Goal: Check status: Check status

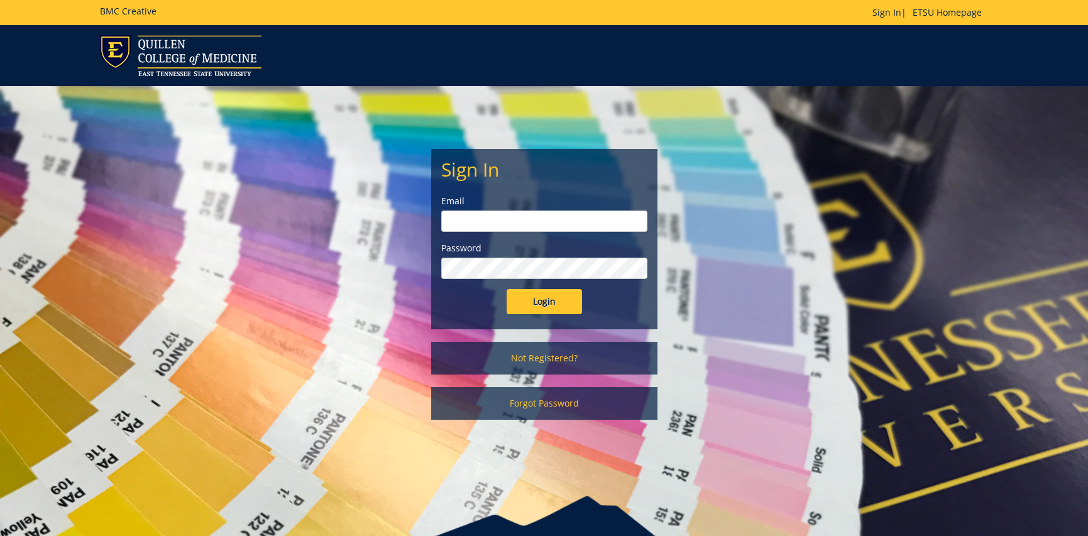
click at [474, 221] on input "email" at bounding box center [544, 221] width 206 height 21
type input "lawssl@etsu.edu"
click at [530, 297] on input "Login" at bounding box center [544, 301] width 75 height 25
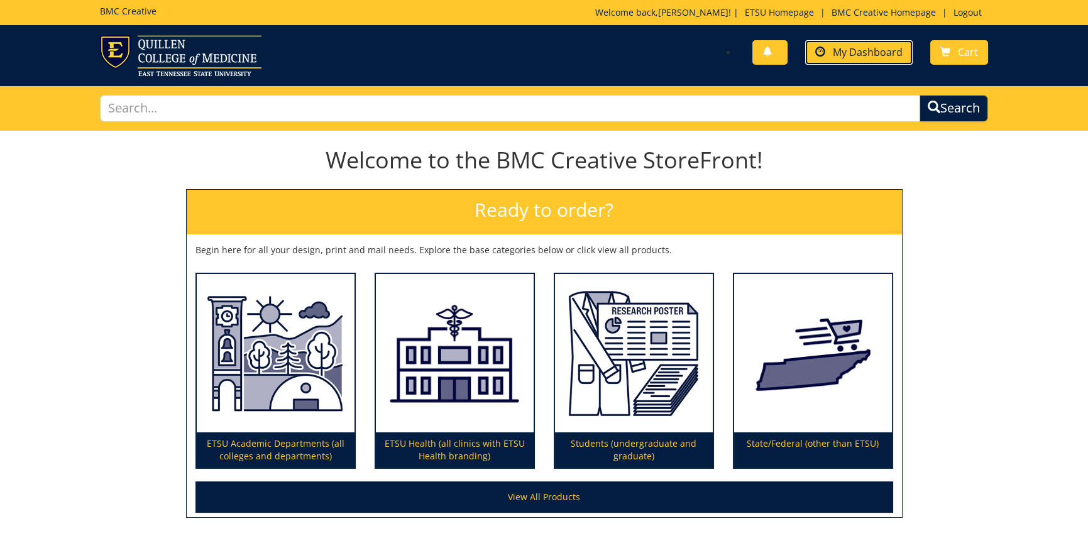
click at [871, 58] on link "My Dashboard" at bounding box center [858, 52] width 107 height 25
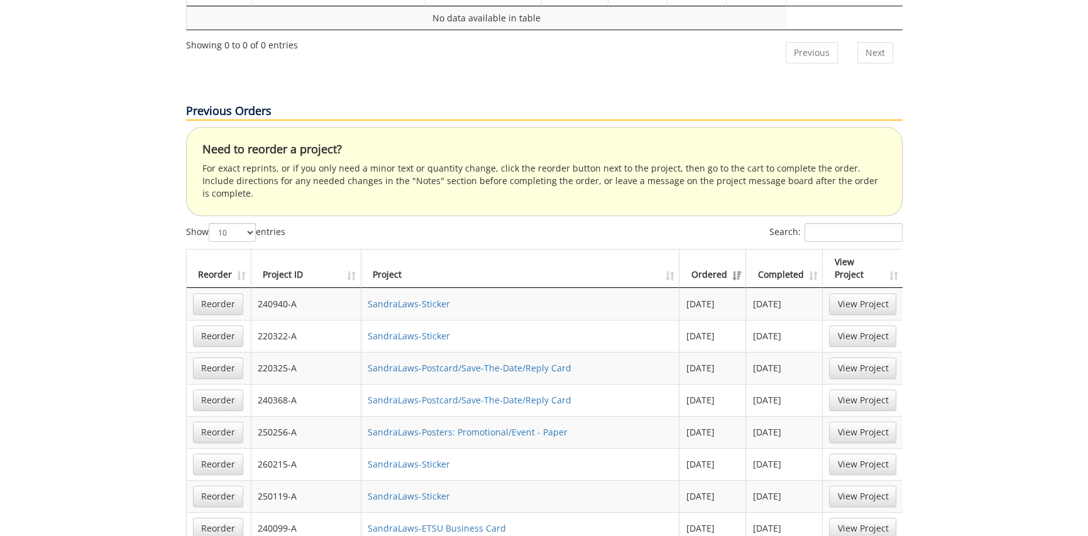
scroll to position [754, 0]
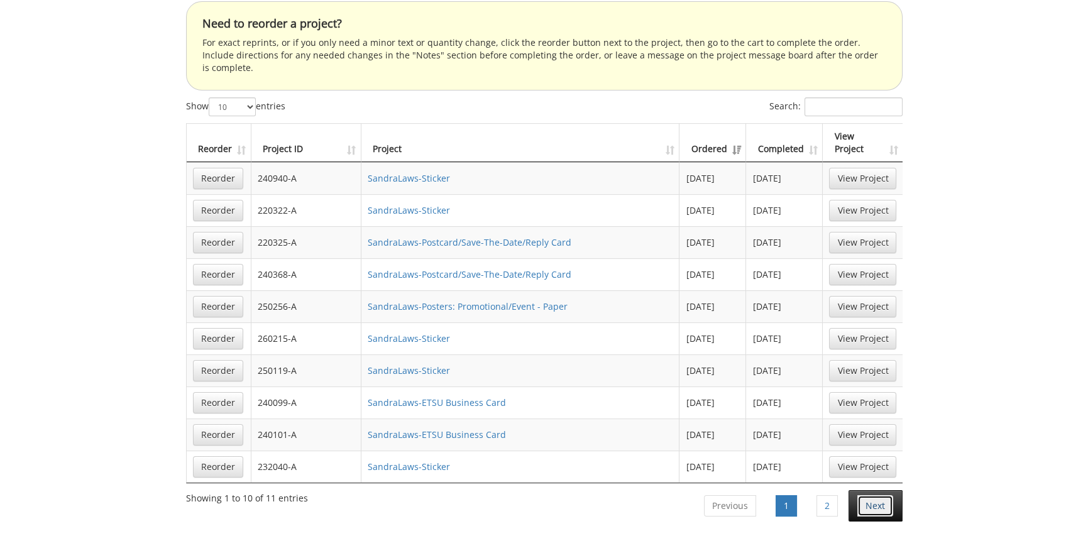
click at [874, 495] on link "Next" at bounding box center [875, 505] width 36 height 21
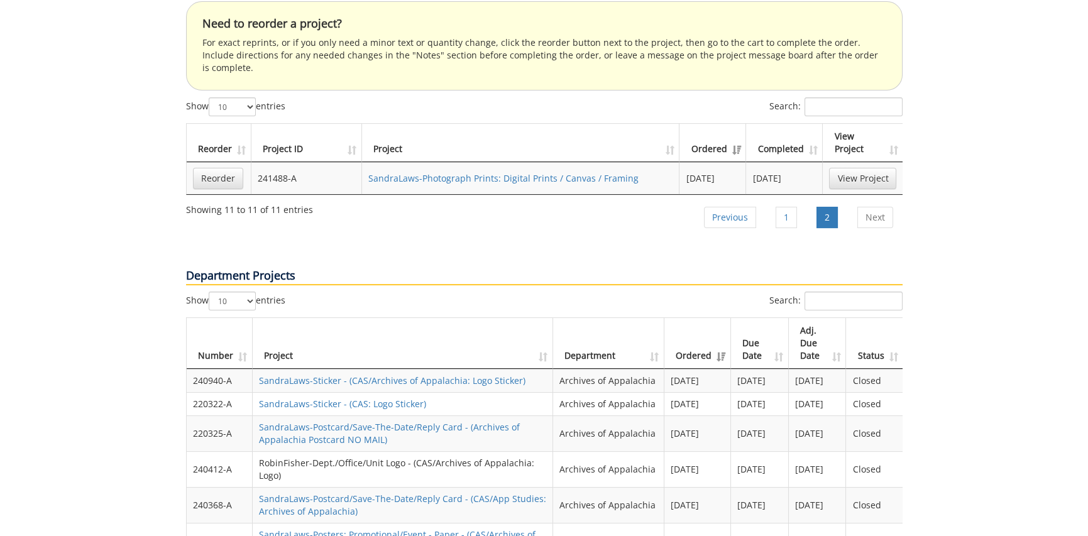
scroll to position [943, 0]
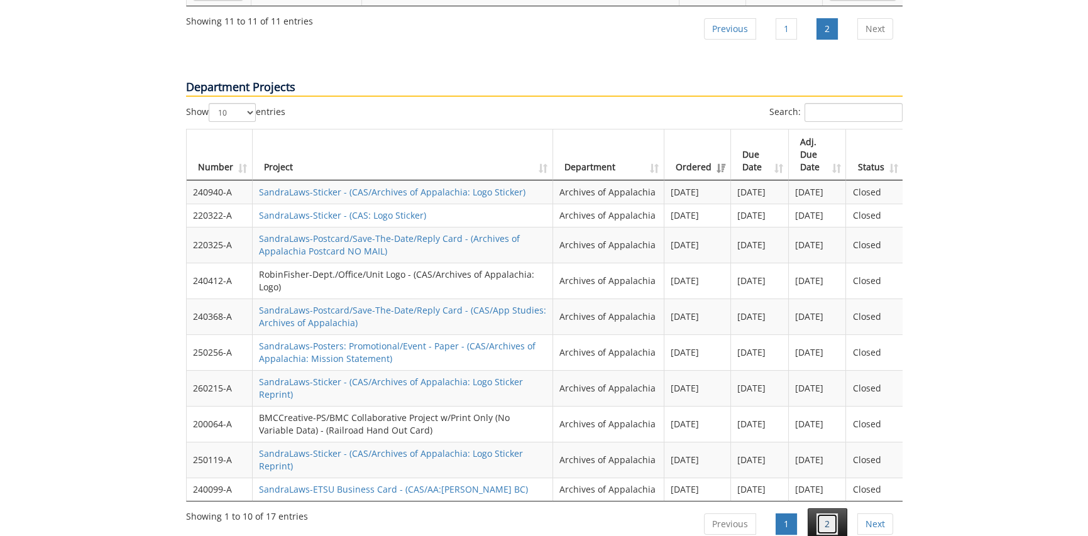
click at [818, 514] on link "2" at bounding box center [826, 524] width 21 height 21
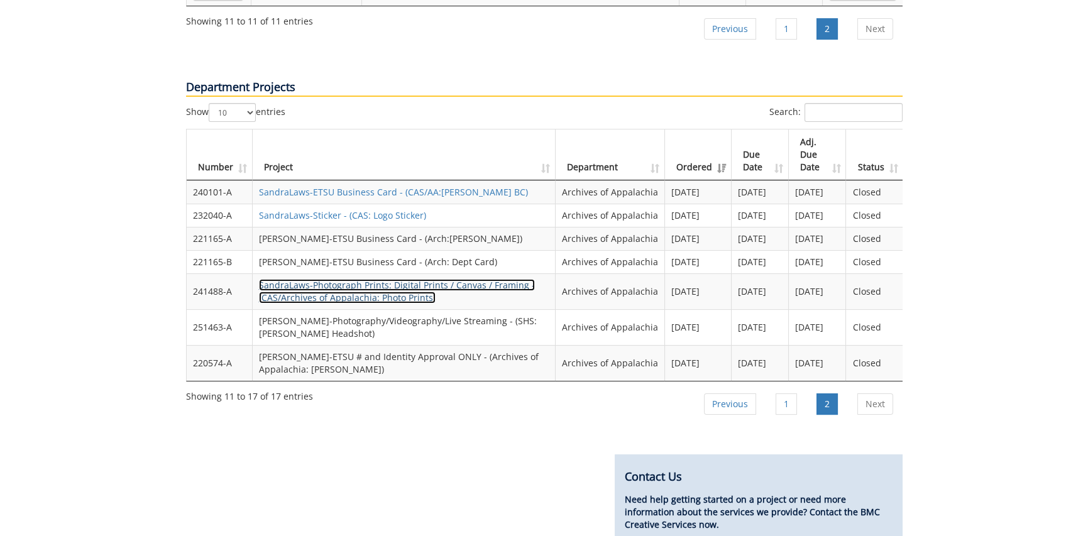
click at [413, 279] on link "SandraLaws-Photograph Prints: Digital Prints / Canvas / Framing - (CAS/Archives…" at bounding box center [397, 291] width 276 height 25
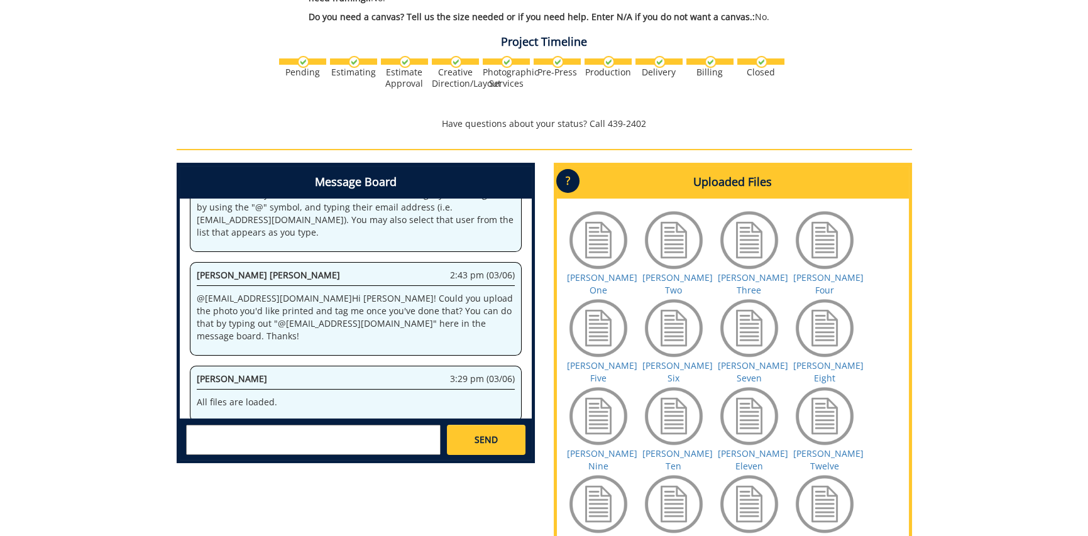
scroll to position [566, 0]
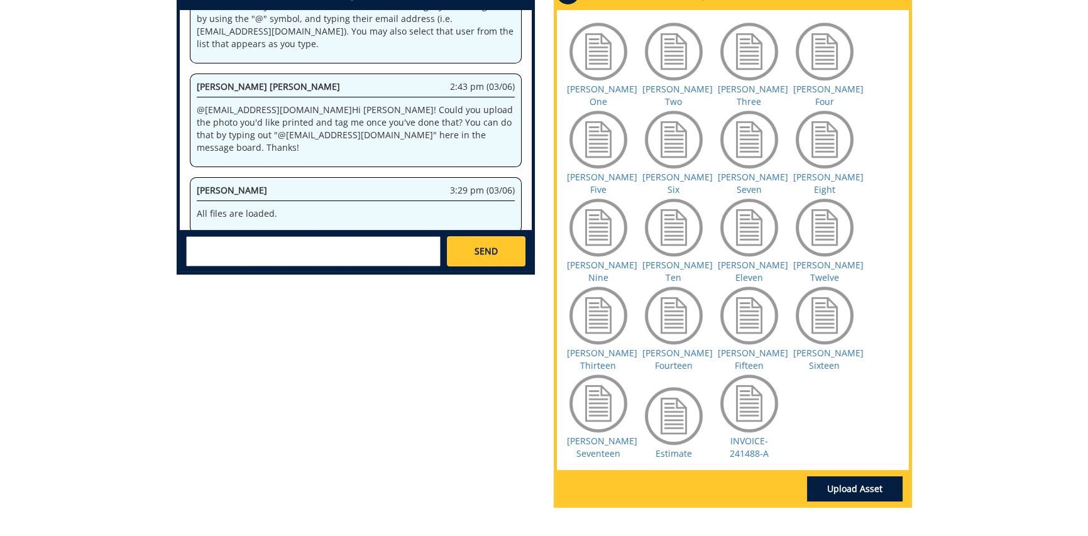
click at [756, 372] on div at bounding box center [749, 403] width 63 height 63
click at [754, 435] on link "INVOICE-241488-A" at bounding box center [749, 447] width 39 height 25
click at [609, 62] on div at bounding box center [598, 51] width 63 height 63
click at [601, 89] on link "Schell One" at bounding box center [602, 95] width 70 height 25
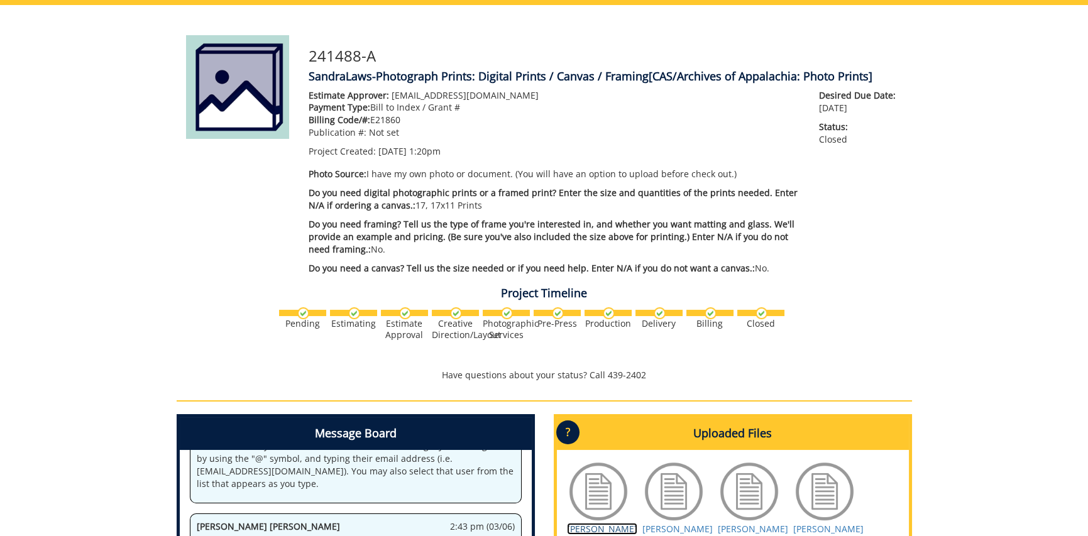
scroll to position [0, 0]
